Goal: Task Accomplishment & Management: Manage account settings

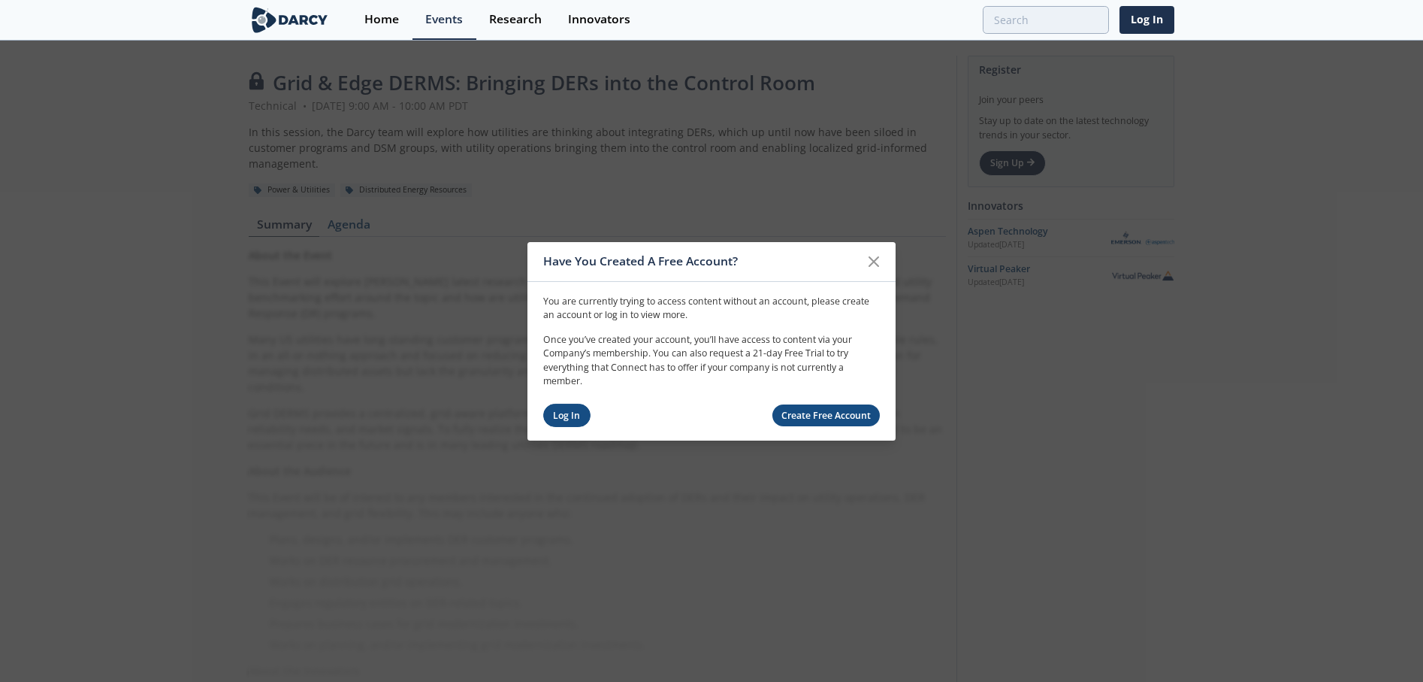
click at [573, 412] on link "Log In" at bounding box center [566, 415] width 47 height 23
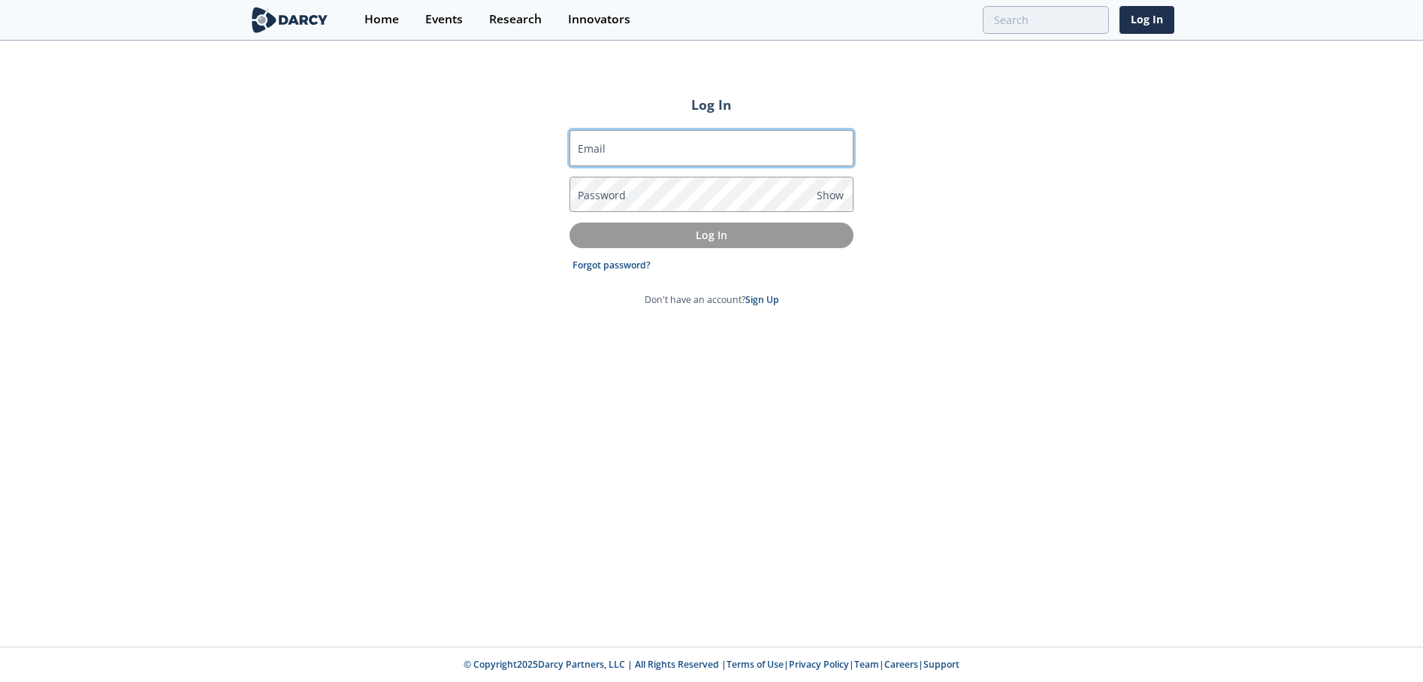
click at [696, 156] on input "Email" at bounding box center [712, 148] width 284 height 36
click at [635, 139] on input "Email" at bounding box center [712, 148] width 284 height 36
type input "[EMAIL_ADDRESS][DOMAIN_NAME]"
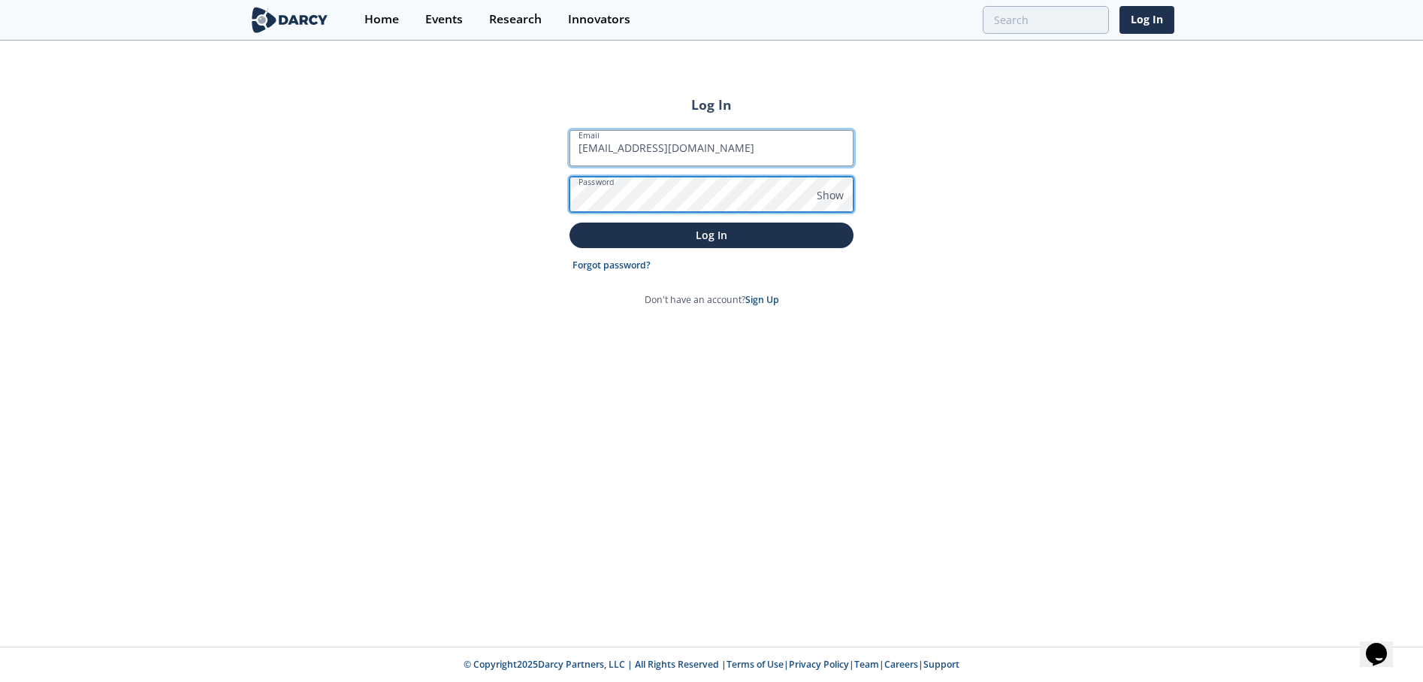
click at [570, 222] on button "Log In" at bounding box center [712, 234] width 284 height 25
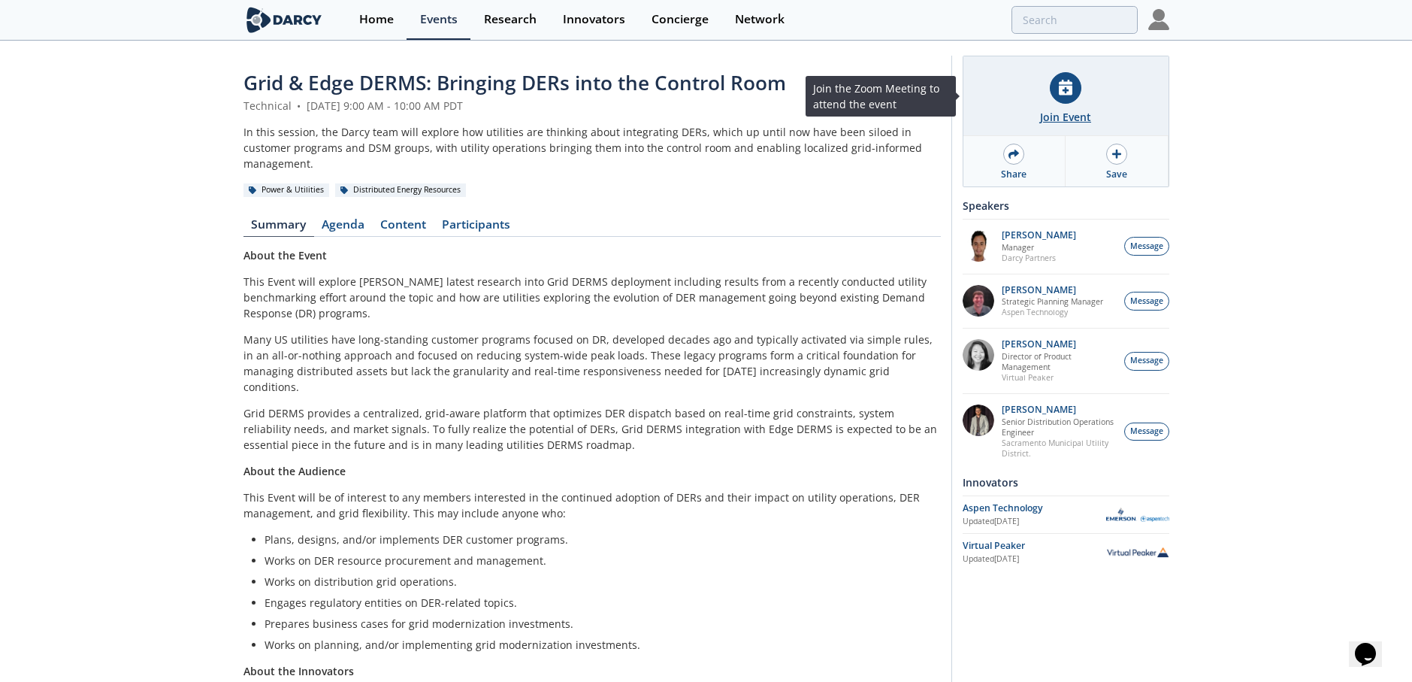
click at [1073, 89] on icon at bounding box center [1066, 88] width 14 height 16
